Goal: Task Accomplishment & Management: Use online tool/utility

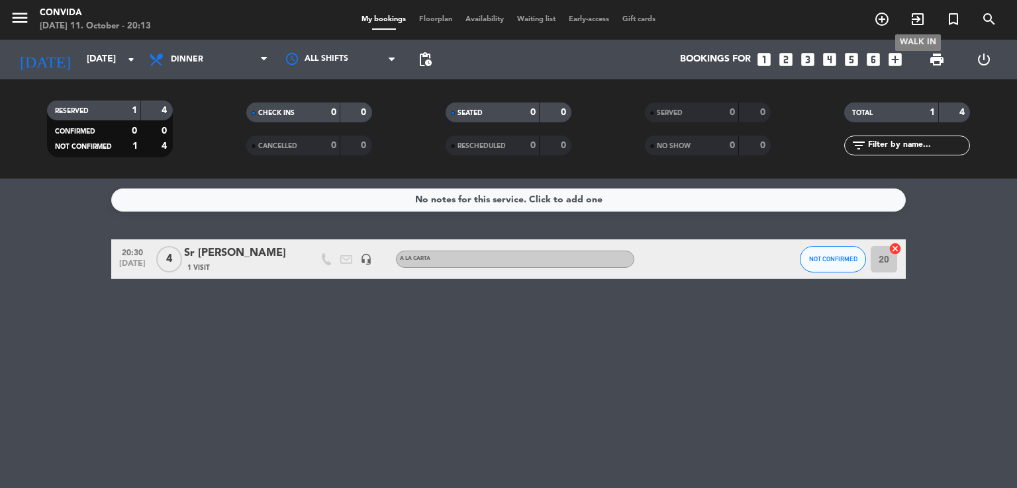
click at [919, 25] on icon "exit_to_app" at bounding box center [917, 19] width 16 height 16
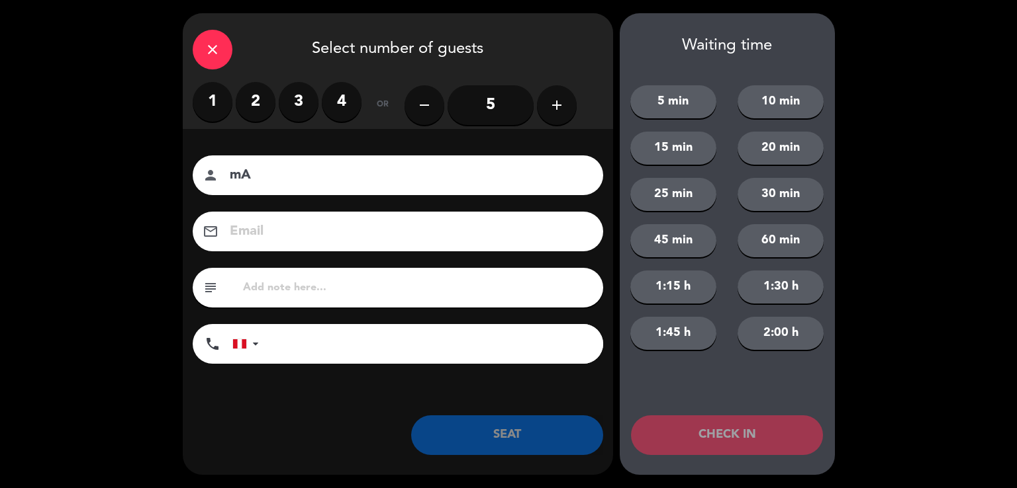
type input "m"
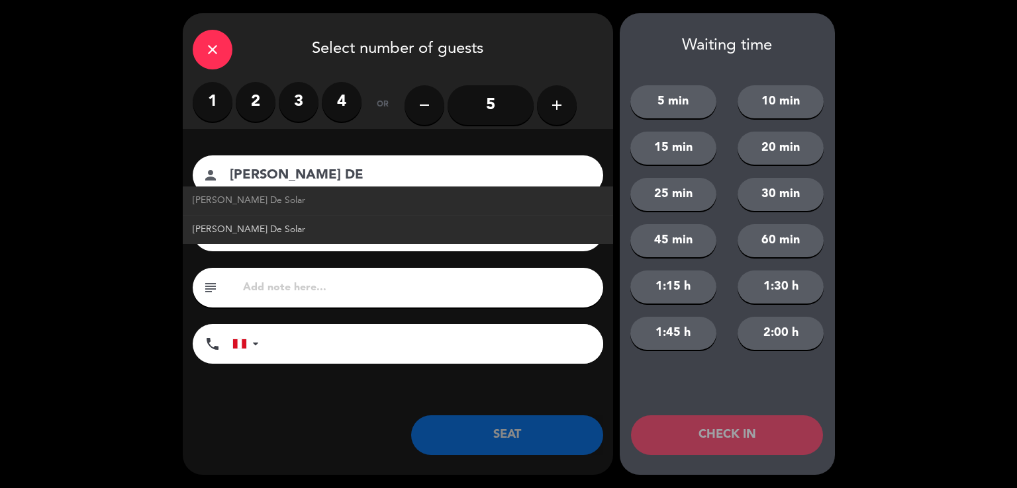
click at [254, 226] on span "[PERSON_NAME] De Solar" at bounding box center [249, 229] width 113 height 15
type input "[PERSON_NAME] De Solar"
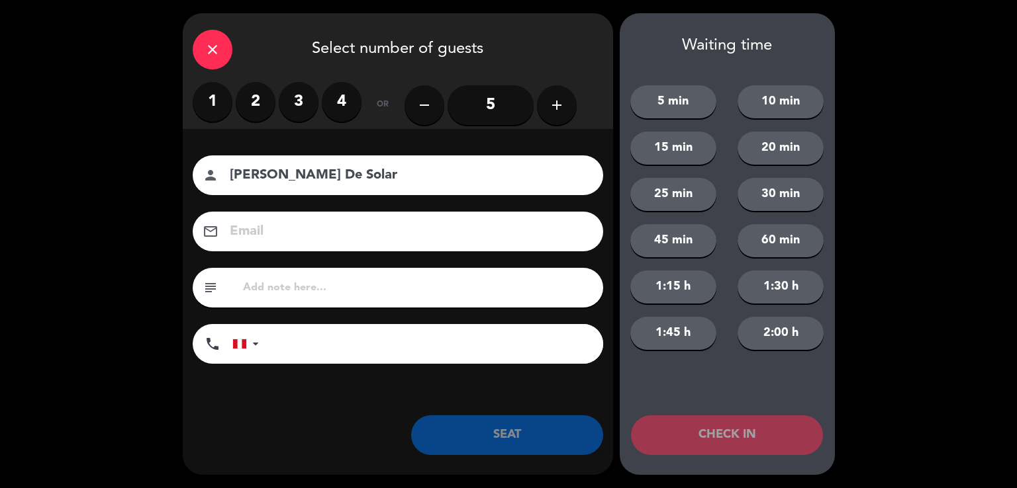
click at [262, 107] on label "2" at bounding box center [256, 102] width 40 height 40
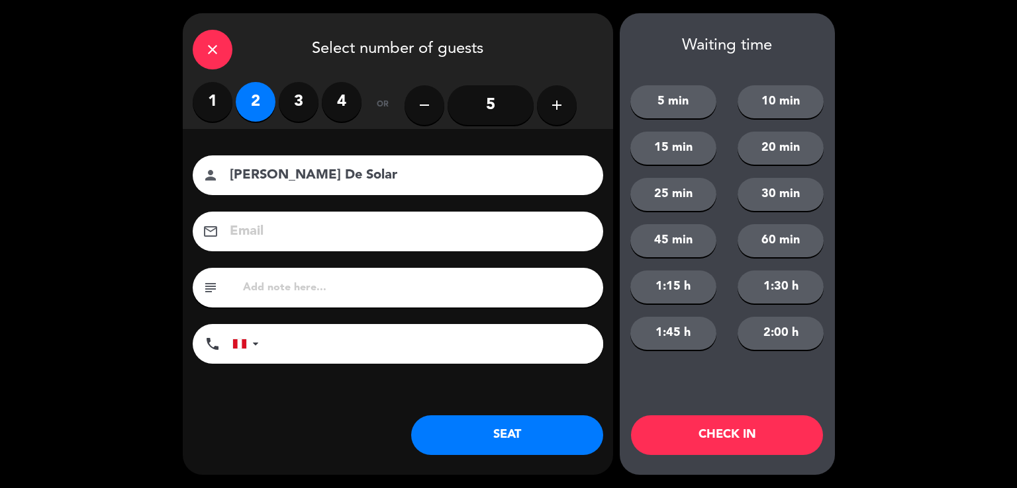
click at [531, 441] on button "SEAT" at bounding box center [507, 436] width 192 height 40
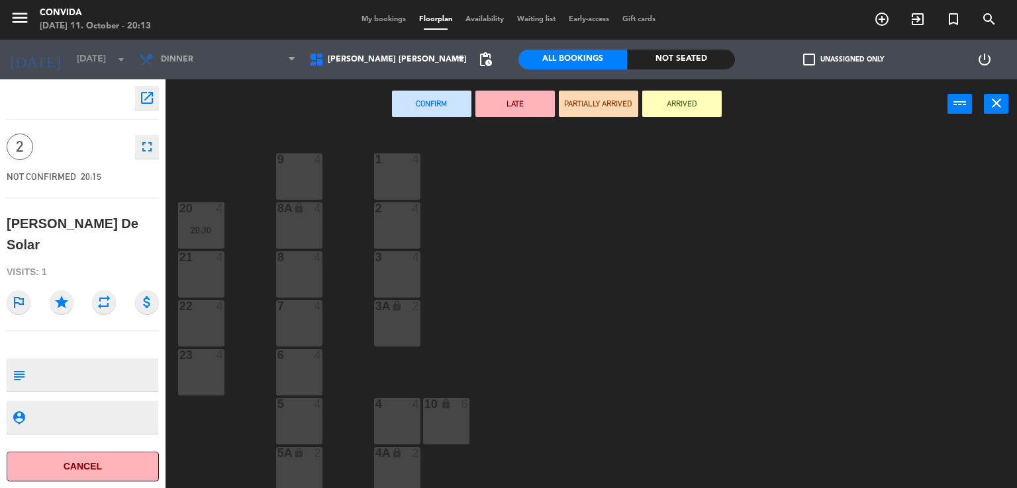
click at [391, 452] on icon "lock" at bounding box center [396, 452] width 11 height 11
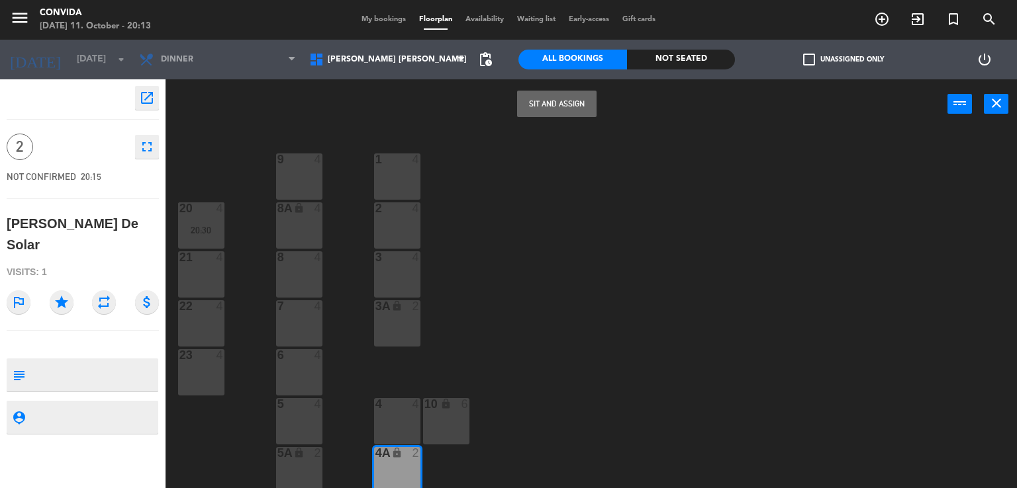
click at [555, 107] on button "Sit and Assign" at bounding box center [556, 104] width 79 height 26
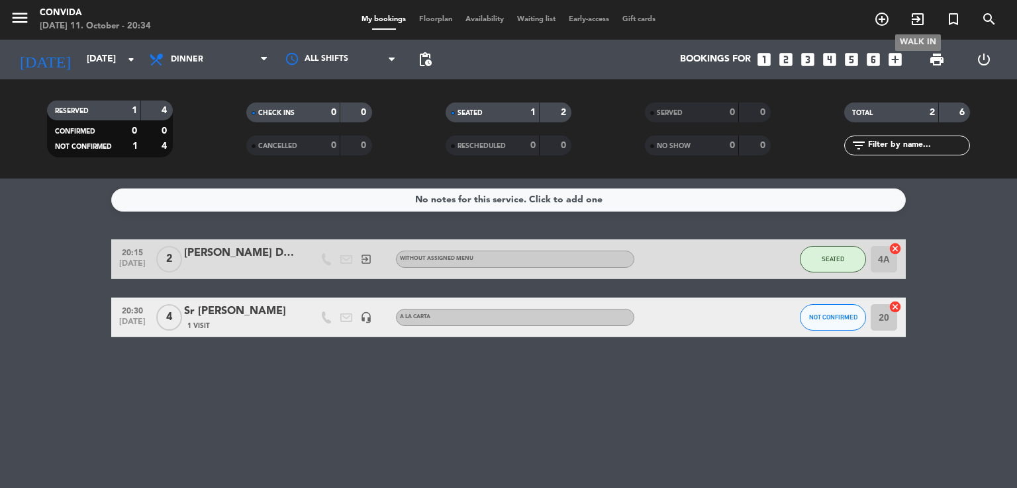
click at [922, 20] on icon "exit_to_app" at bounding box center [917, 19] width 16 height 16
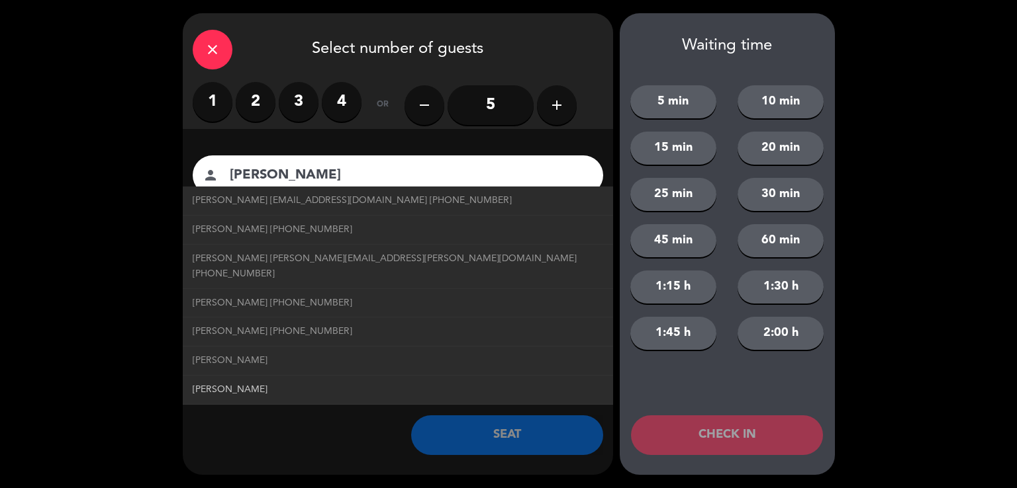
type input "[PERSON_NAME]"
click at [251, 383] on span "[PERSON_NAME]" at bounding box center [230, 390] width 75 height 15
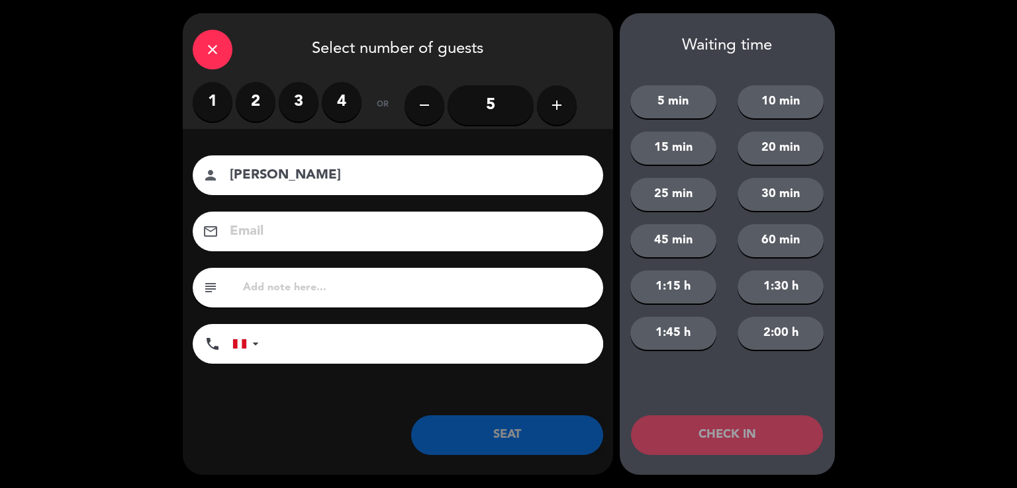
click at [289, 107] on label "3" at bounding box center [299, 102] width 40 height 40
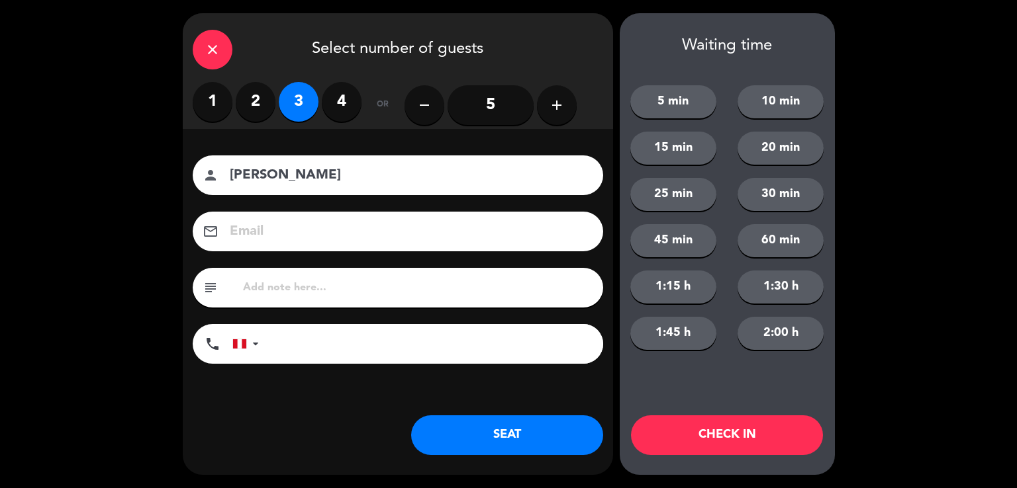
click at [455, 438] on button "SEAT" at bounding box center [507, 436] width 192 height 40
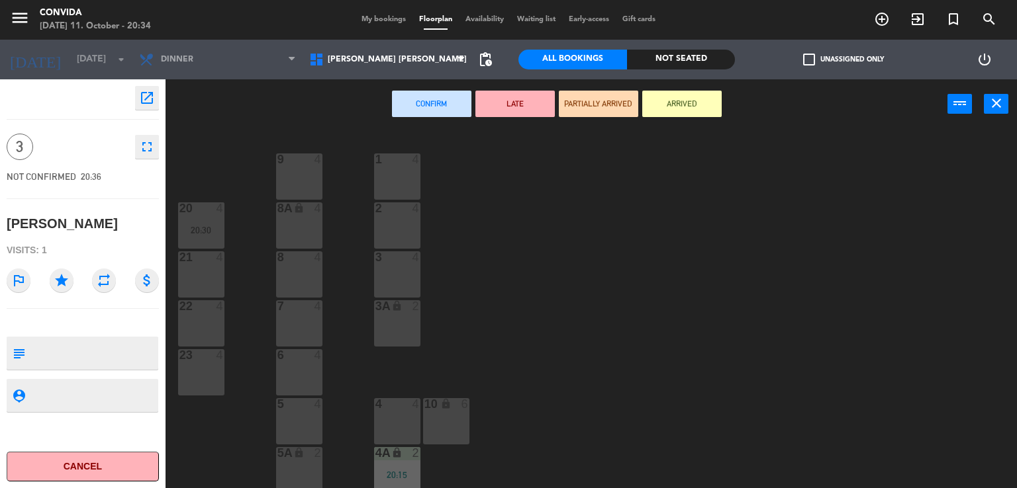
click at [307, 368] on div "6 4" at bounding box center [299, 372] width 46 height 46
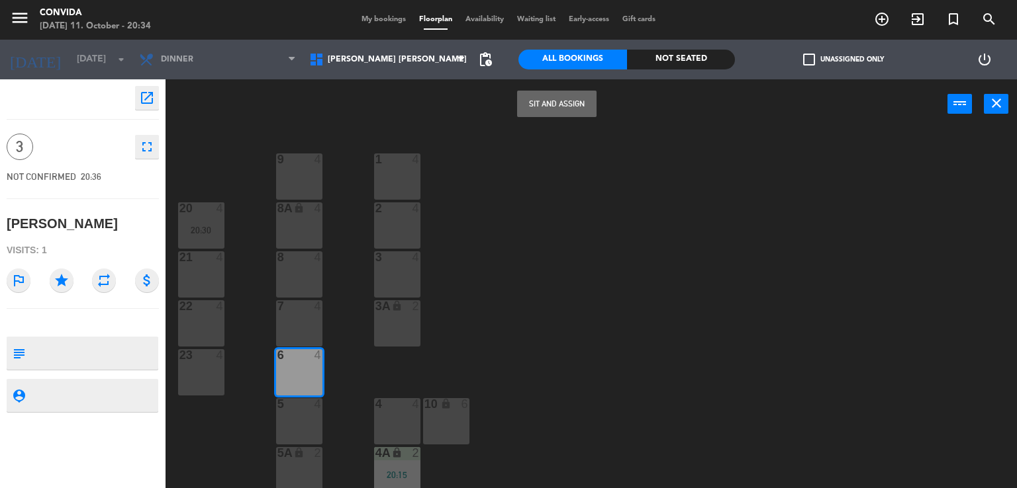
click at [559, 103] on button "Sit and Assign" at bounding box center [556, 104] width 79 height 26
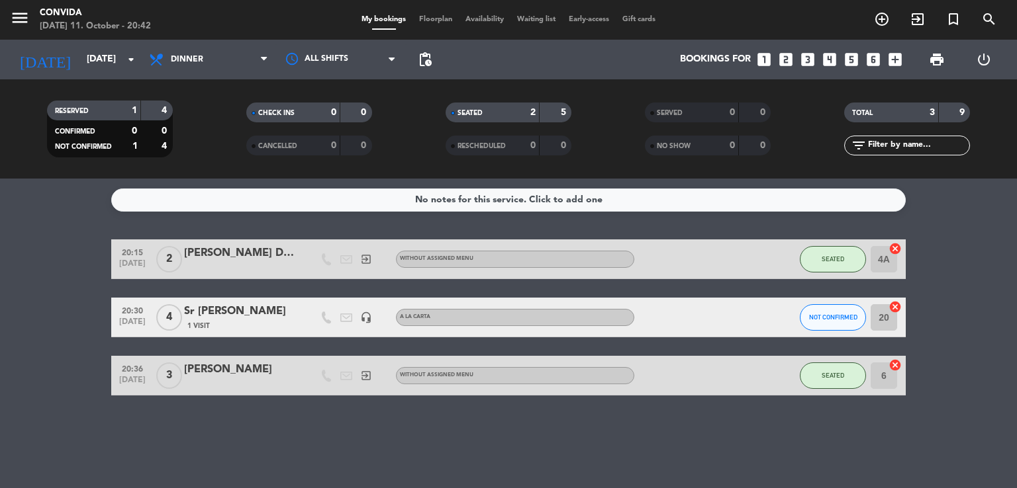
click at [876, 316] on input "20" at bounding box center [883, 317] width 26 height 26
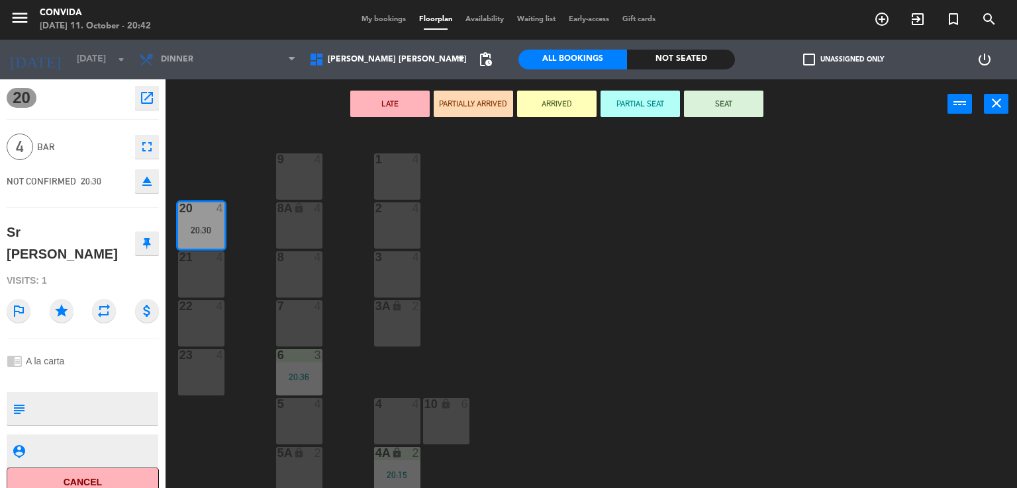
click at [400, 173] on div "1 4" at bounding box center [397, 177] width 46 height 46
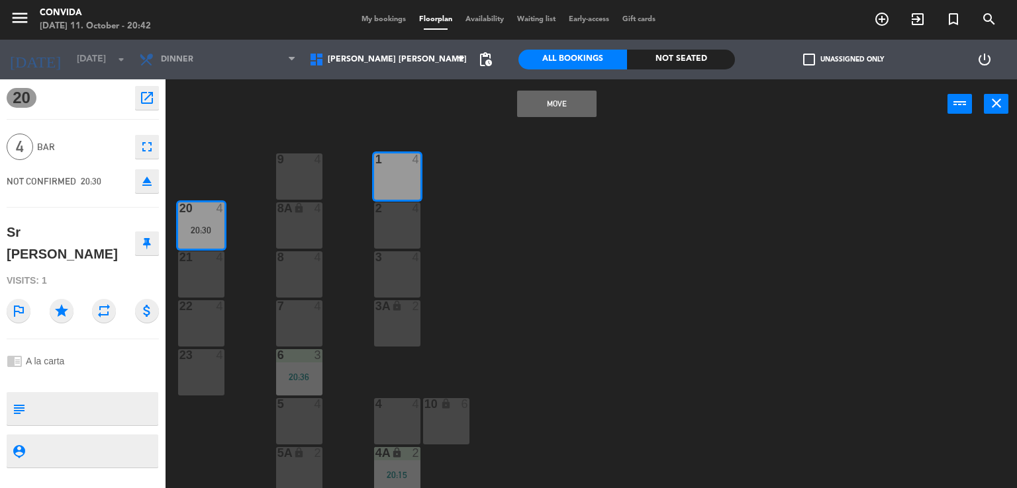
click at [529, 115] on button "Move" at bounding box center [556, 104] width 79 height 26
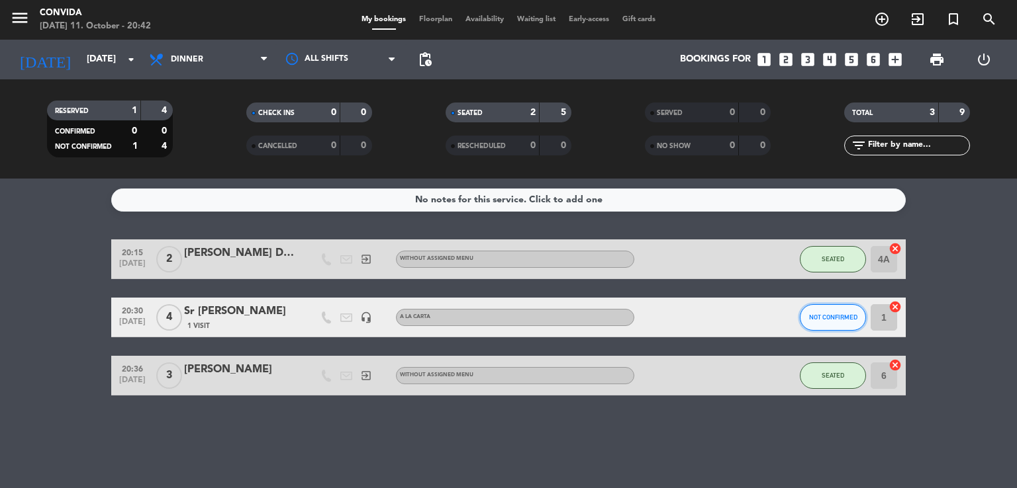
click at [811, 314] on span "NOT CONFIRMED" at bounding box center [833, 317] width 48 height 7
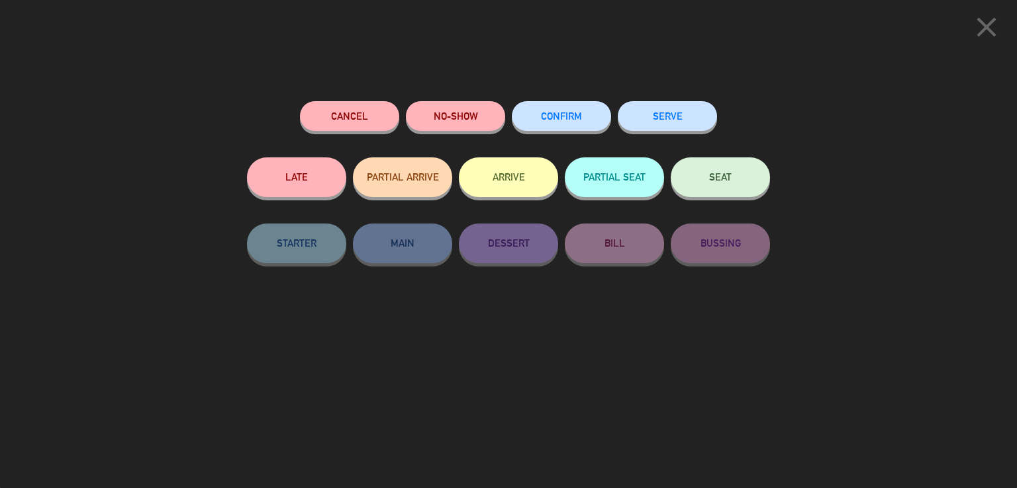
click at [684, 175] on button "SEAT" at bounding box center [719, 178] width 99 height 40
